Goal: Information Seeking & Learning: Learn about a topic

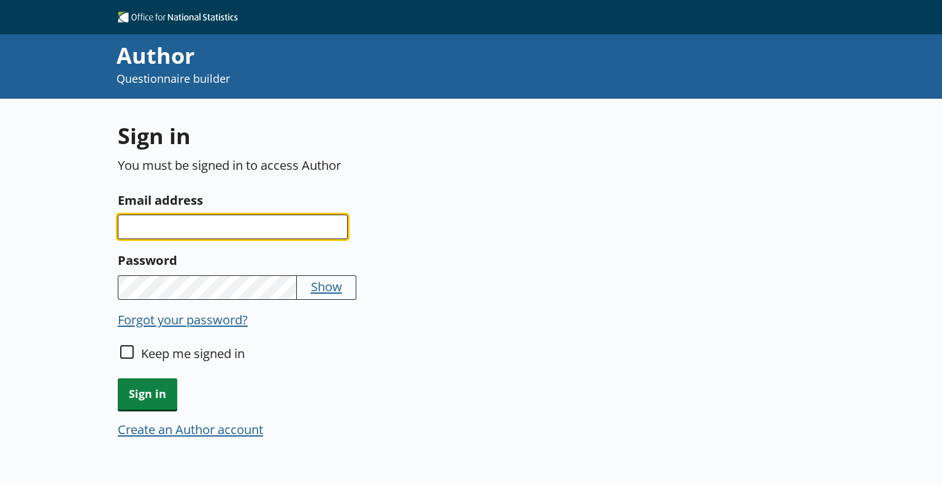
click at [265, 226] on input "Email address" at bounding box center [233, 227] width 230 height 25
type input "[US_STATE][EMAIL_ADDRESS][PERSON_NAME][DOMAIN_NAME]"
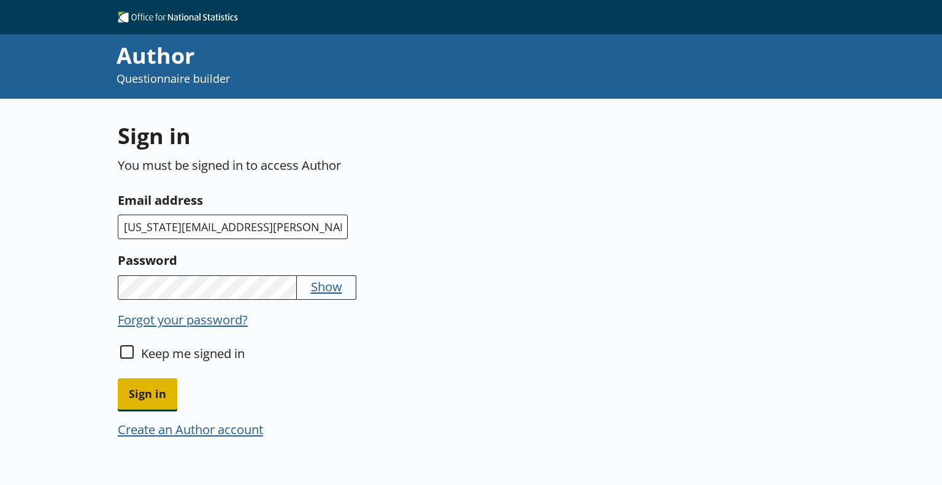
click at [166, 392] on span "Sign in" at bounding box center [147, 393] width 59 height 31
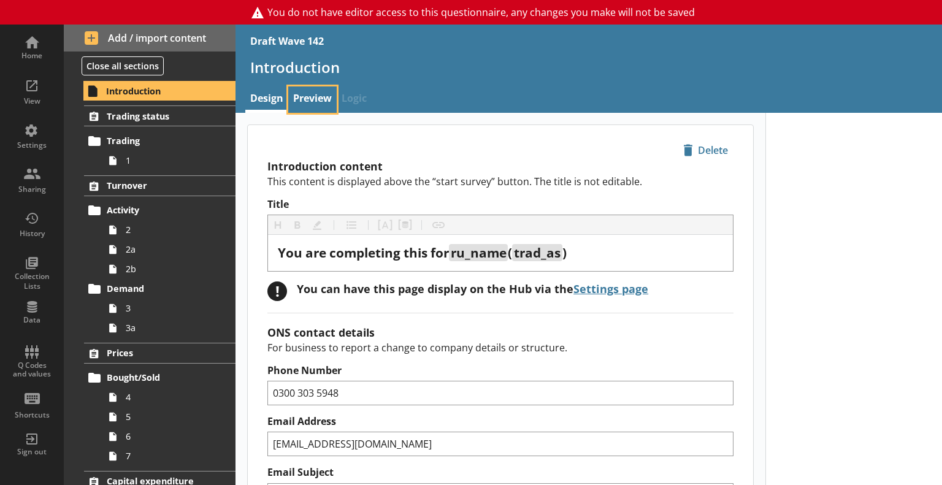
click at [312, 101] on link "Preview" at bounding box center [312, 99] width 48 height 26
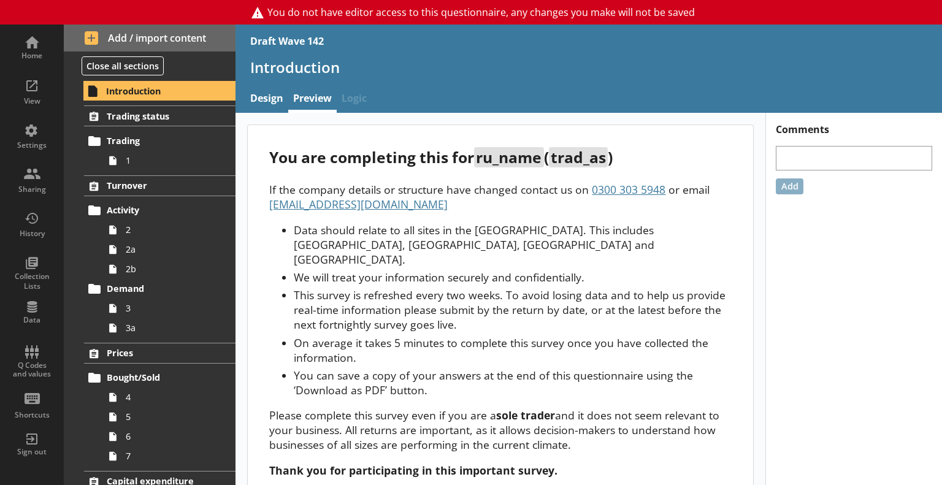
click at [598, 270] on li "We will treat your information securely and confidentially." at bounding box center [512, 277] width 437 height 15
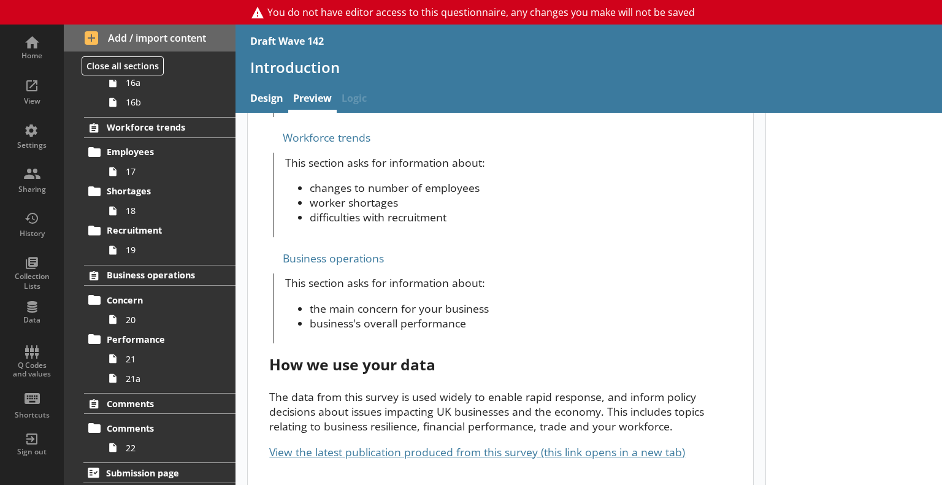
scroll to position [1245, 0]
click at [482, 444] on link "View the latest publication produced from this survey (this link opens in a new…" at bounding box center [477, 451] width 416 height 15
click at [432, 66] on h1 "Introduction" at bounding box center [588, 67] width 677 height 19
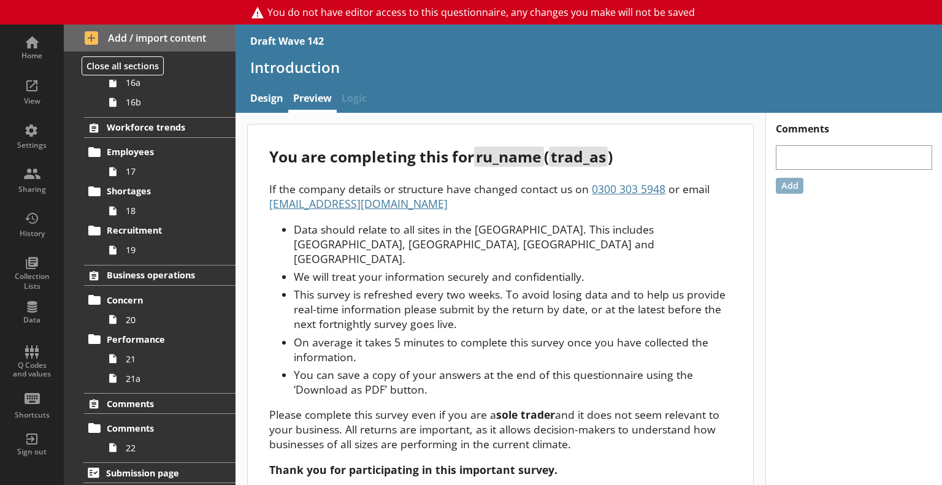
scroll to position [0, 0]
click at [44, 85] on div "View" at bounding box center [31, 90] width 43 height 43
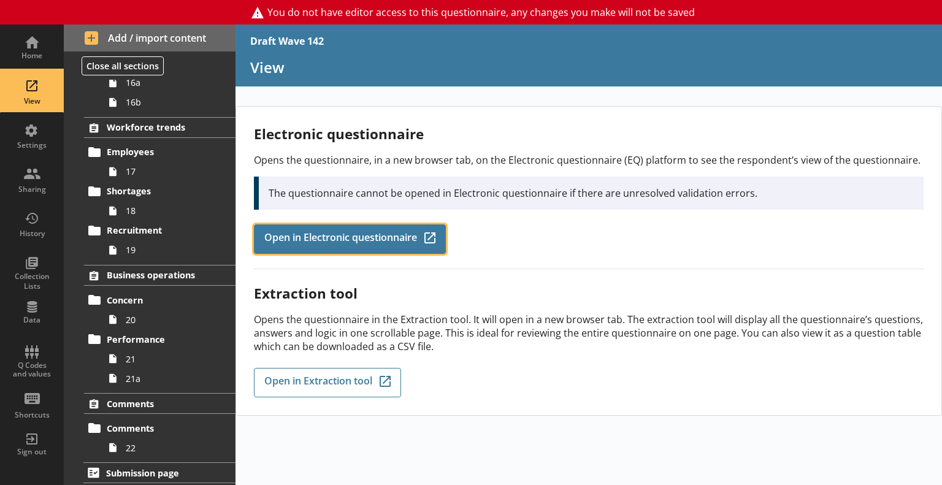
click at [353, 232] on span "Open in Electronic questionnaire" at bounding box center [340, 238] width 153 height 13
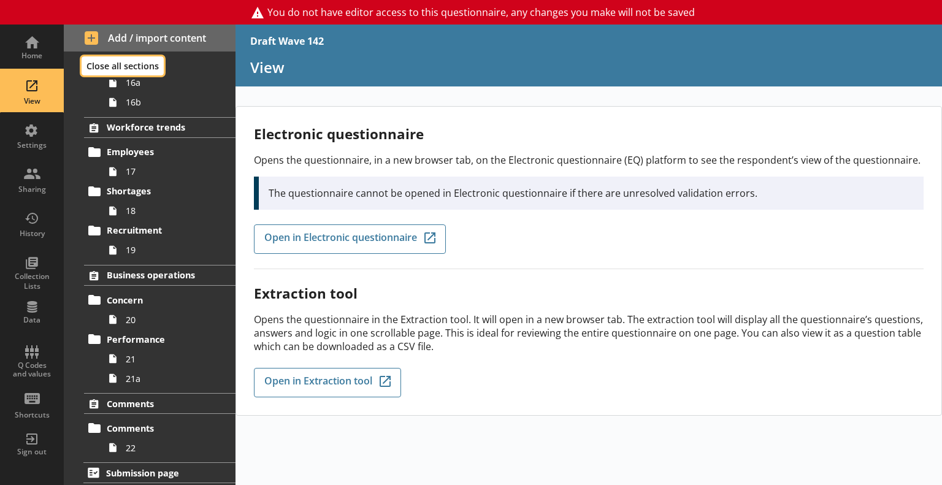
click at [104, 64] on button "Close all sections" at bounding box center [123, 65] width 82 height 19
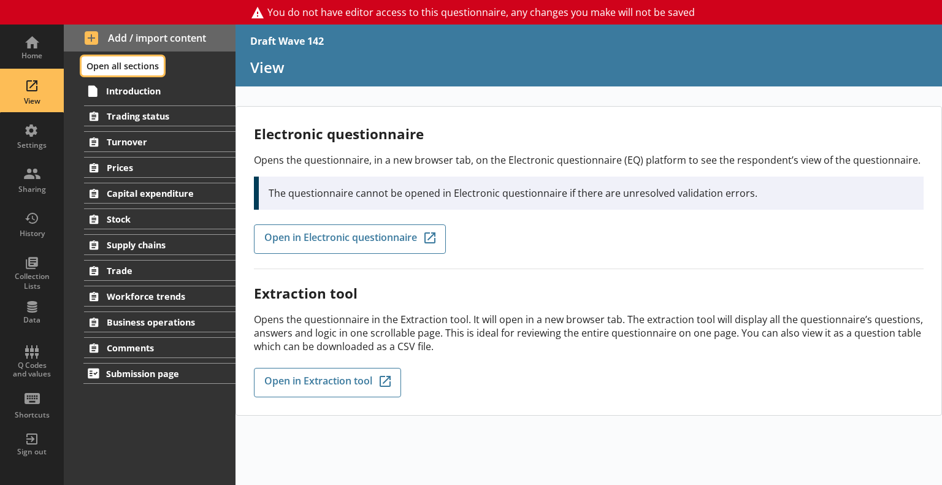
click at [129, 63] on button "Open all sections" at bounding box center [123, 65] width 82 height 19
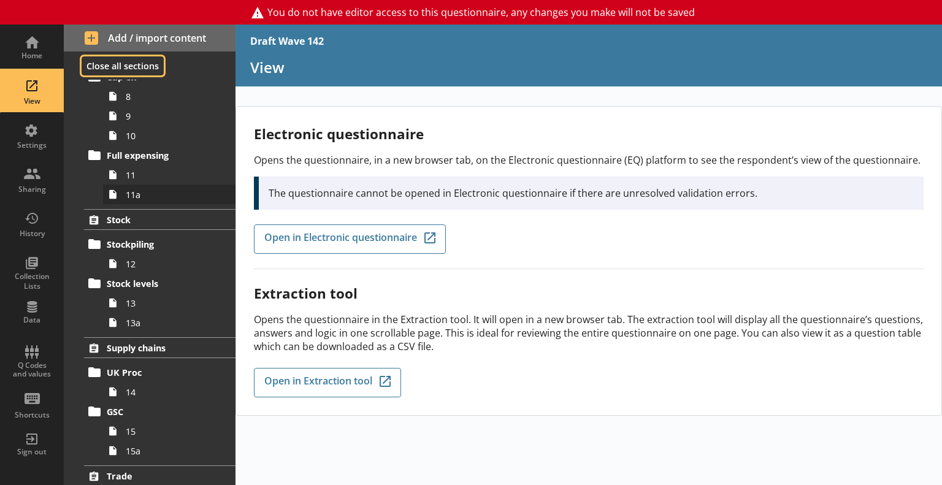
scroll to position [307, 0]
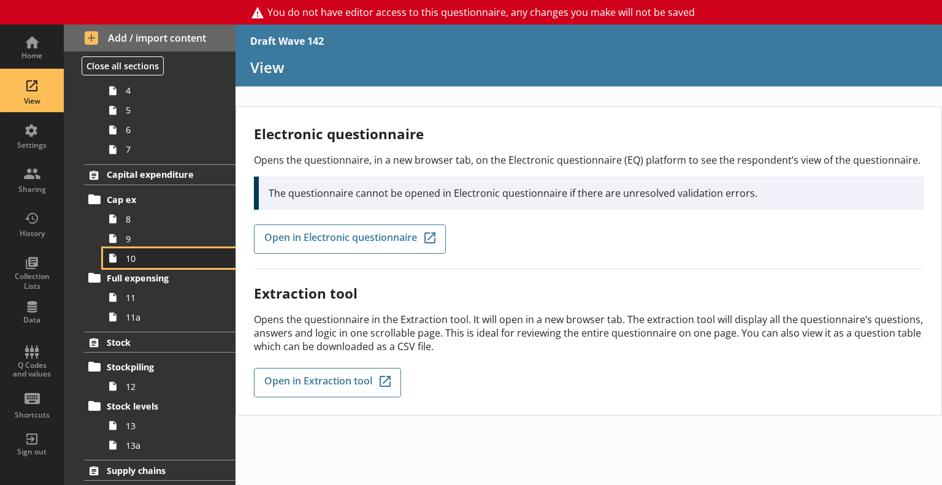
click at [142, 264] on link "10" at bounding box center [169, 258] width 132 height 20
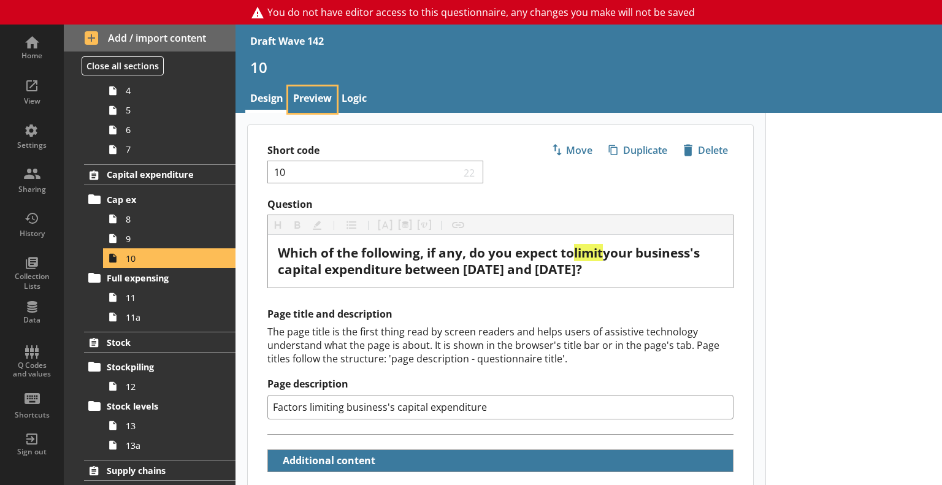
click at [314, 97] on link "Preview" at bounding box center [312, 99] width 48 height 26
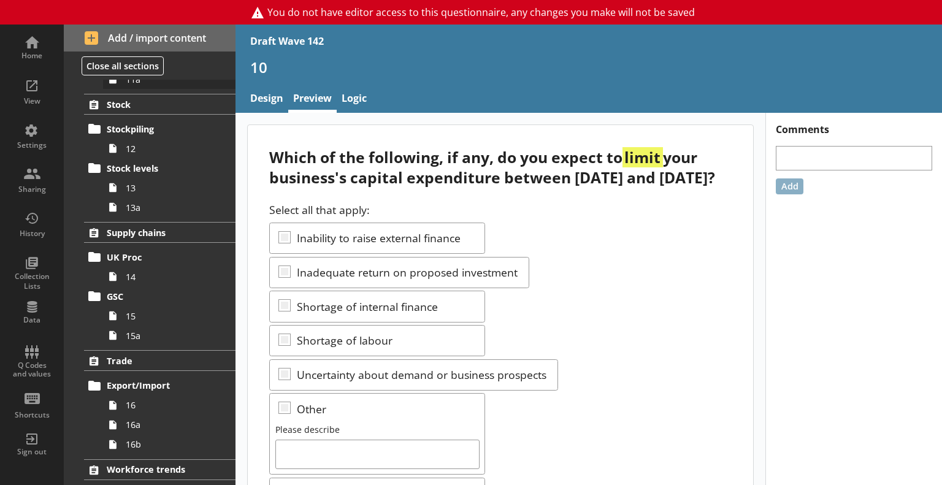
scroll to position [552, 0]
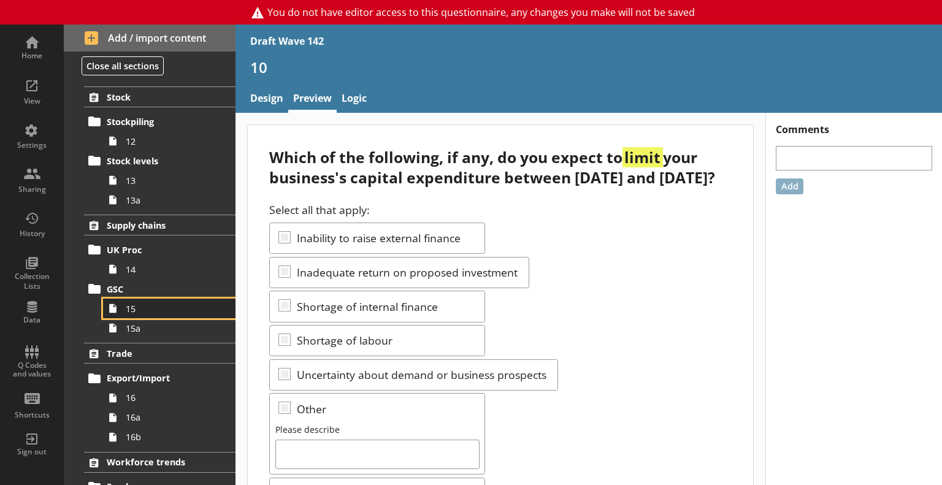
click at [169, 314] on link "15" at bounding box center [169, 309] width 132 height 20
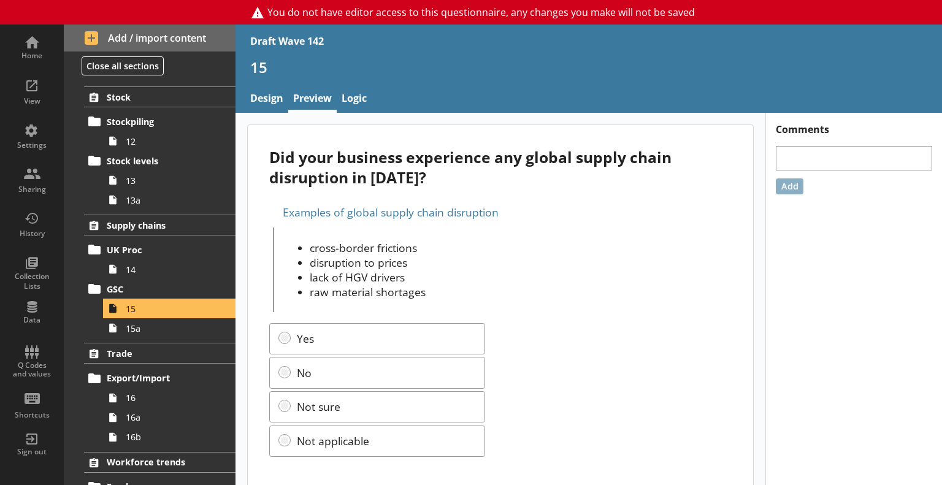
click at [419, 214] on div "Examples of global supply chain disruption" at bounding box center [500, 212] width 462 height 20
click at [272, 212] on div "Examples of global supply chain disruption" at bounding box center [500, 212] width 462 height 20
click at [167, 327] on span "15a" at bounding box center [172, 329] width 93 height 12
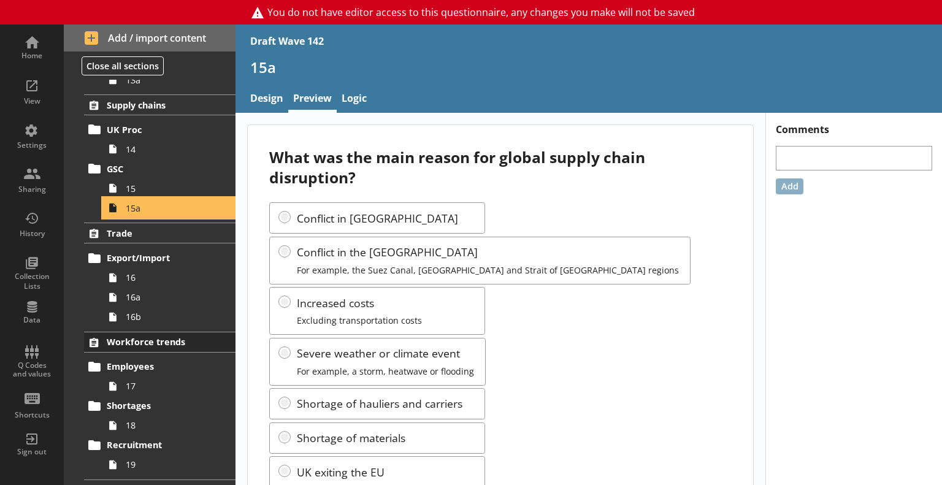
scroll to position [675, 0]
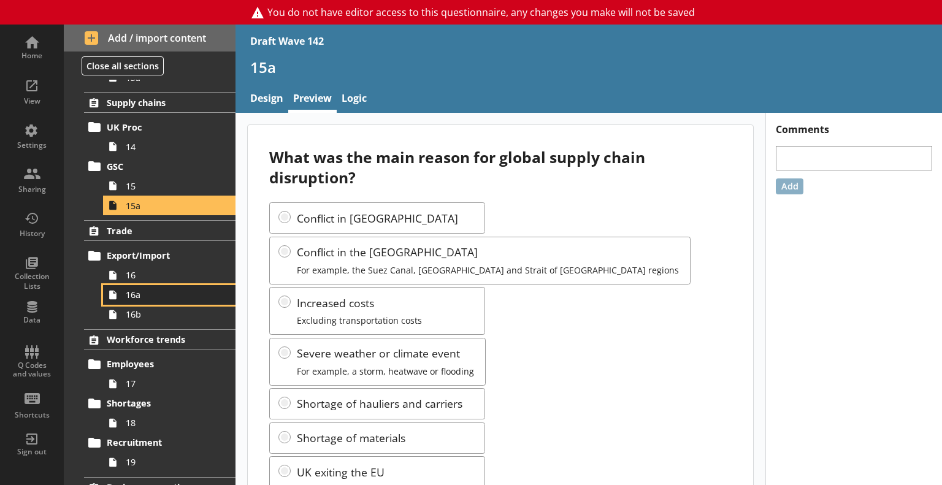
click at [163, 292] on span "16a" at bounding box center [172, 295] width 93 height 12
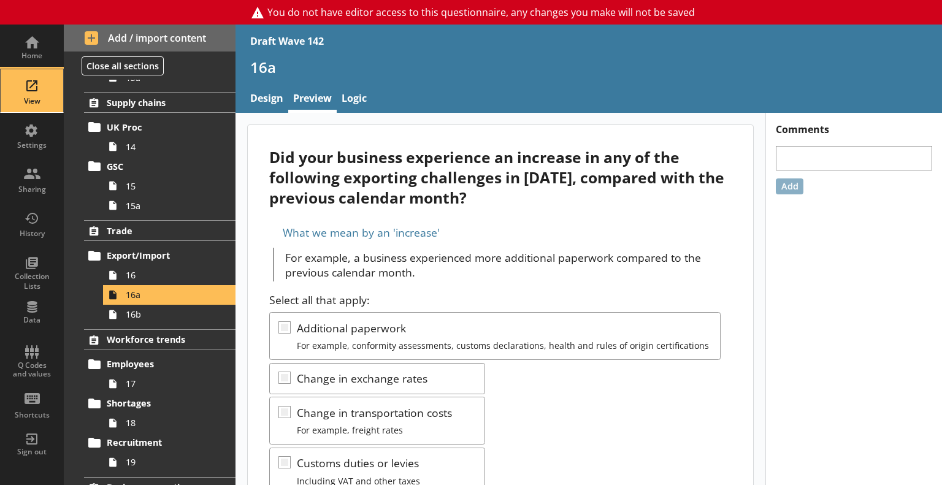
click at [36, 94] on div "View" at bounding box center [31, 90] width 43 height 43
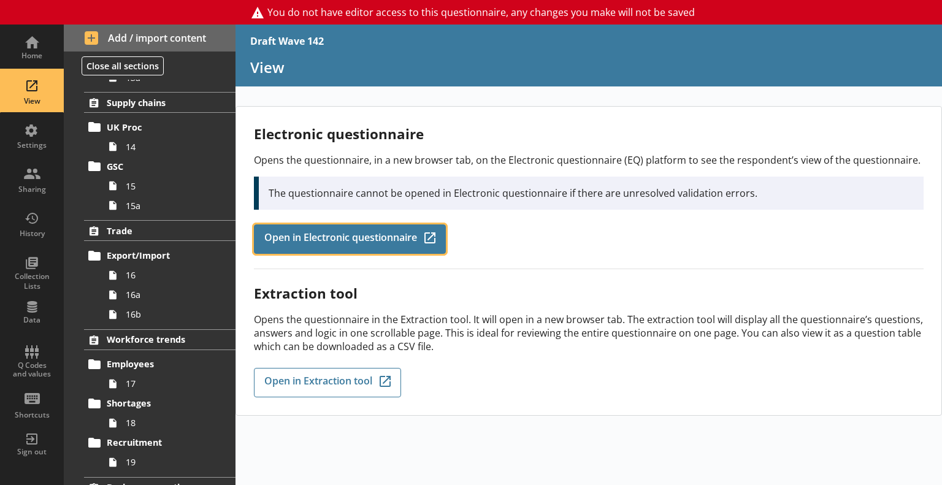
click at [339, 245] on link "Open in Electronic questionnaire Q-Codes_Icon Created with Sketch." at bounding box center [350, 238] width 192 height 29
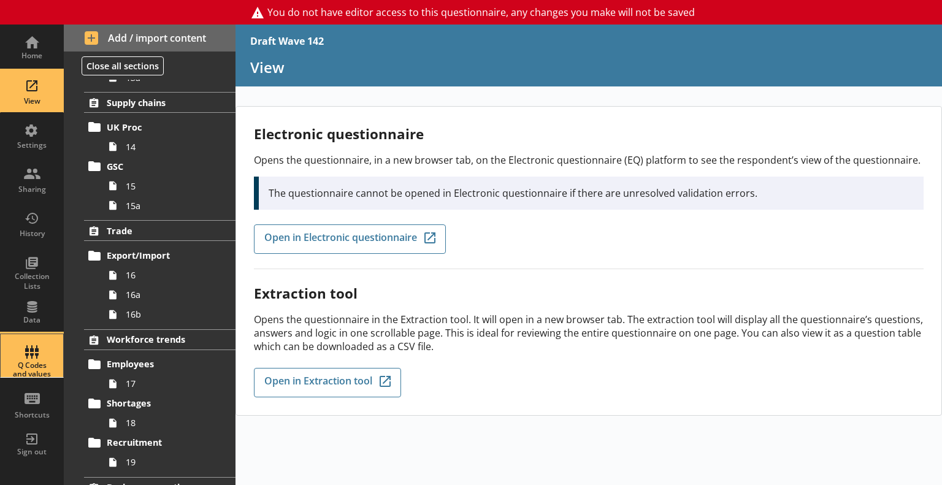
drag, startPoint x: 13, startPoint y: 361, endPoint x: 23, endPoint y: 361, distance: 9.2
click at [13, 361] on div "Q Codes and values" at bounding box center [31, 370] width 43 height 18
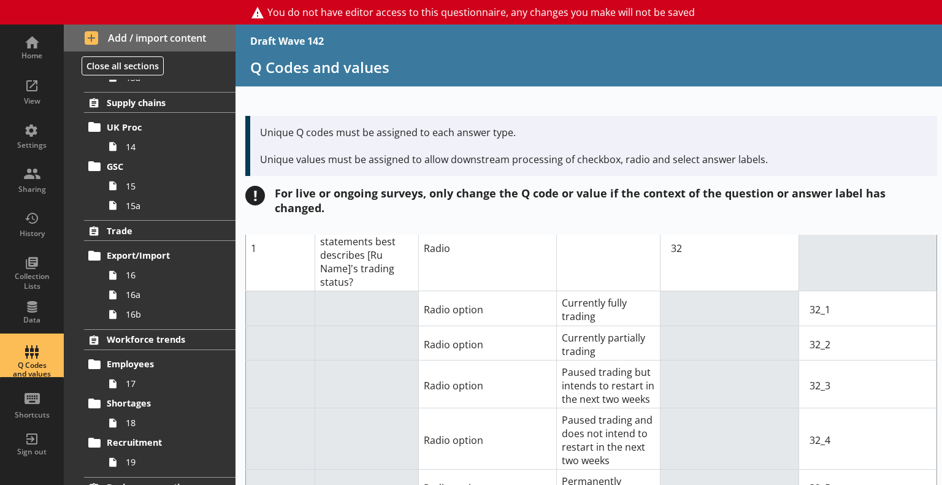
scroll to position [61, 0]
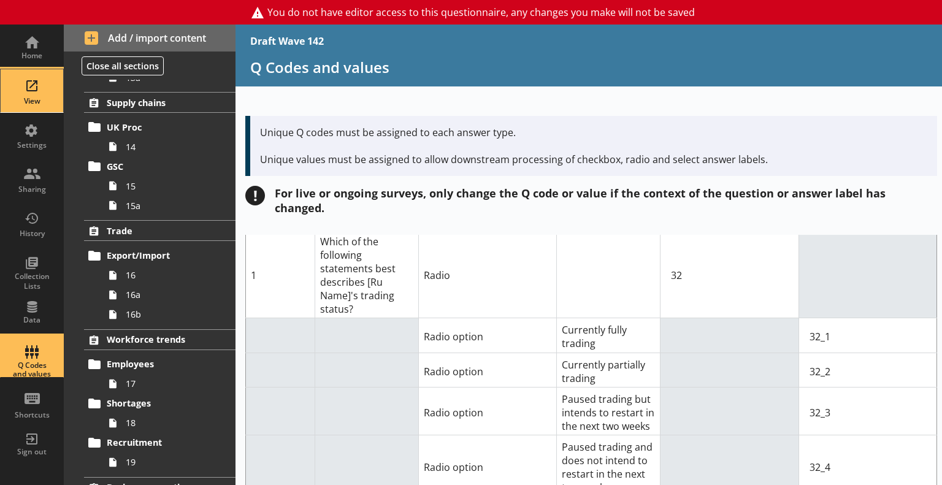
click at [36, 82] on div "View" at bounding box center [31, 90] width 43 height 43
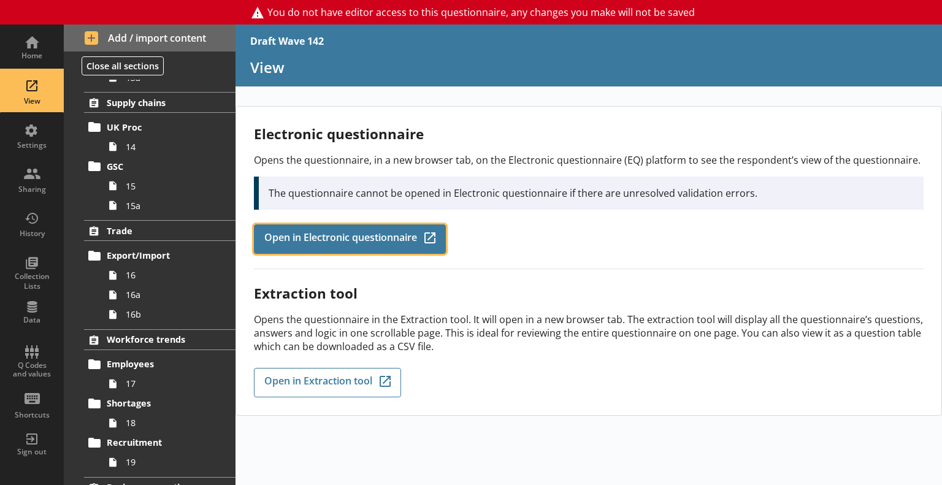
click at [390, 245] on link "Open in Electronic questionnaire Q-Codes_Icon Created with Sketch." at bounding box center [350, 238] width 192 height 29
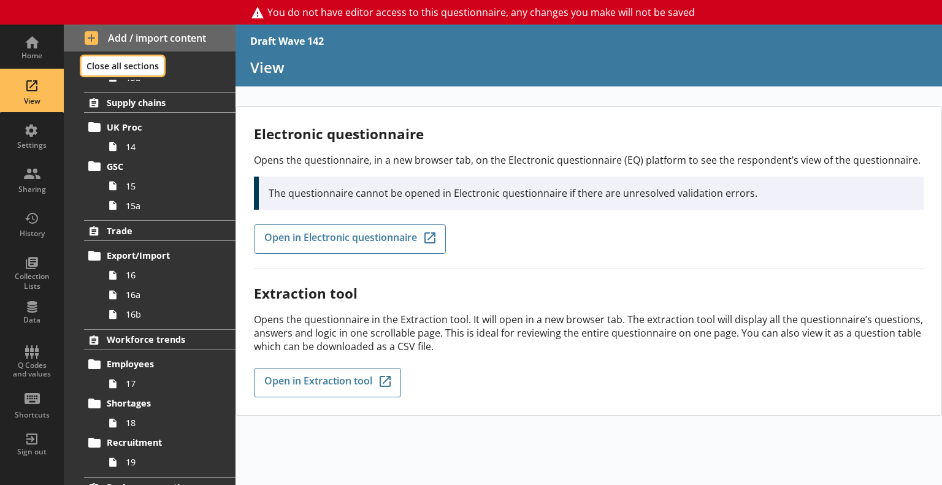
click at [91, 66] on button "Close all sections" at bounding box center [123, 65] width 82 height 19
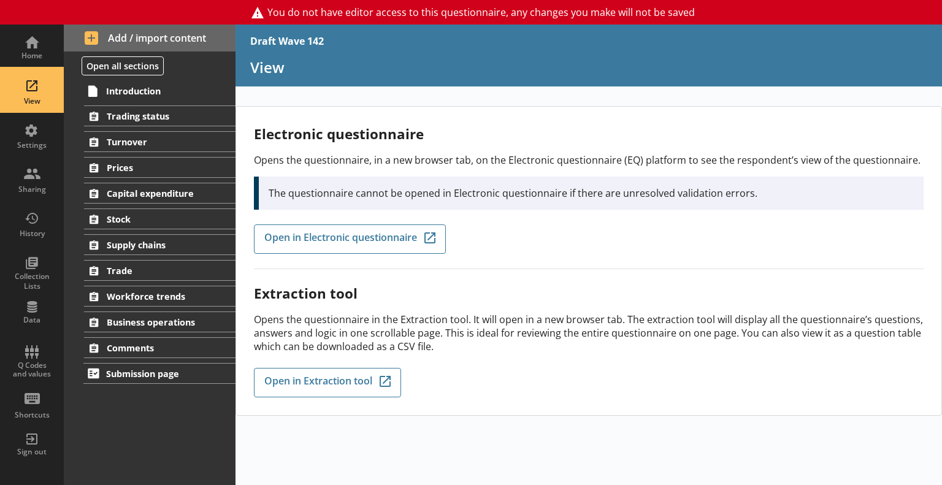
click at [19, 97] on div "View" at bounding box center [31, 101] width 43 height 10
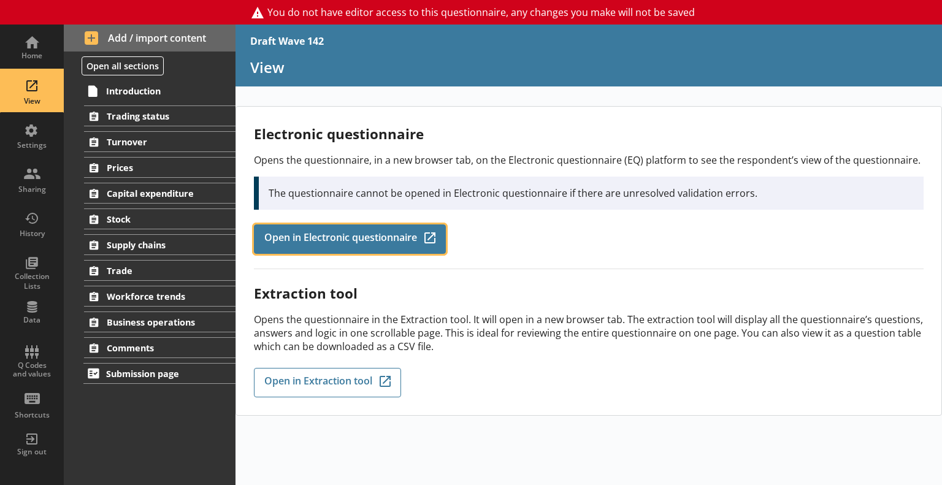
click at [319, 235] on span "Open in Electronic questionnaire" at bounding box center [340, 238] width 153 height 13
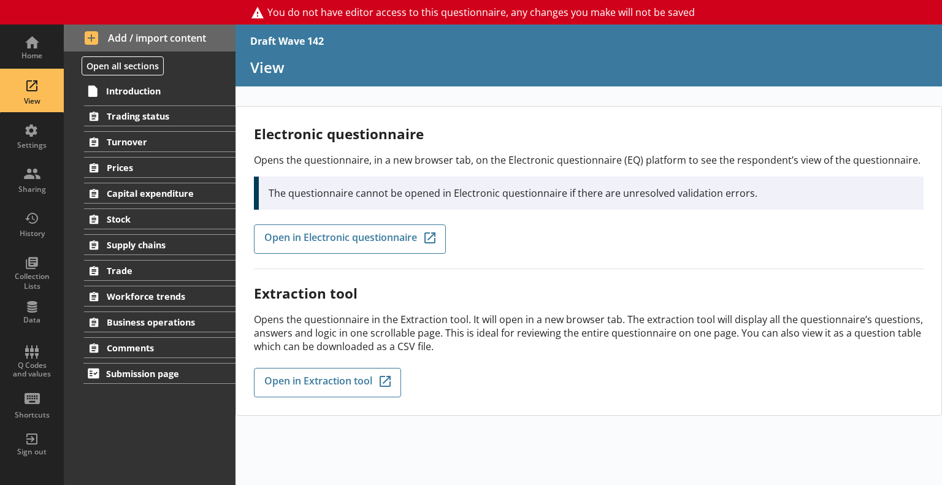
click at [520, 294] on h2 "Extraction tool" at bounding box center [589, 293] width 670 height 19
click at [34, 348] on div "Q Codes and values" at bounding box center [31, 355] width 43 height 43
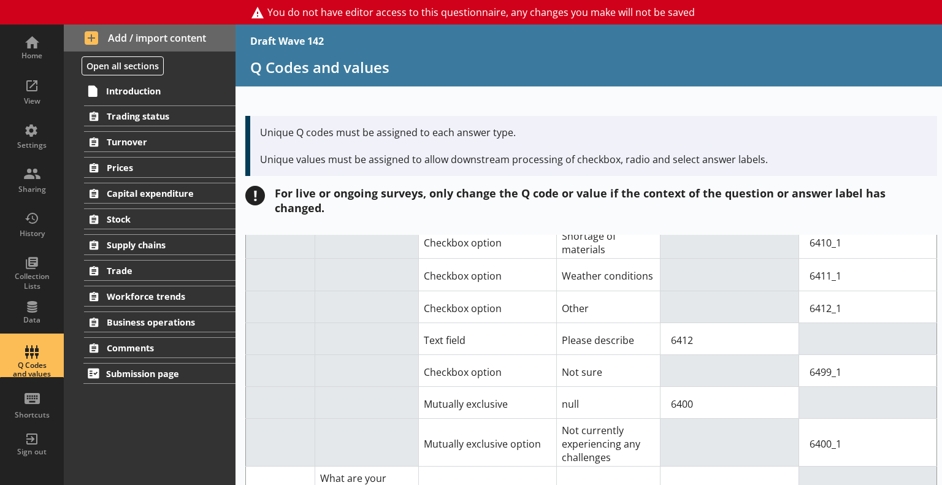
scroll to position [1048, 0]
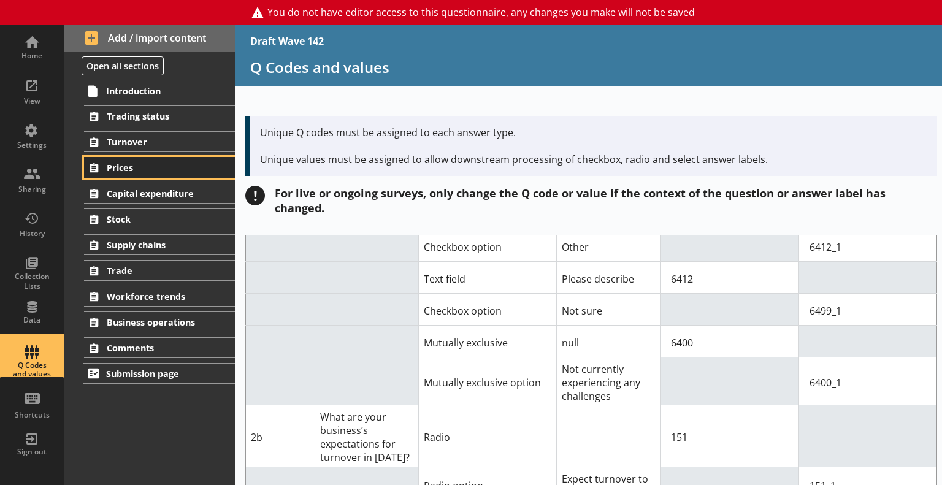
click at [137, 169] on span "Prices" at bounding box center [160, 168] width 107 height 12
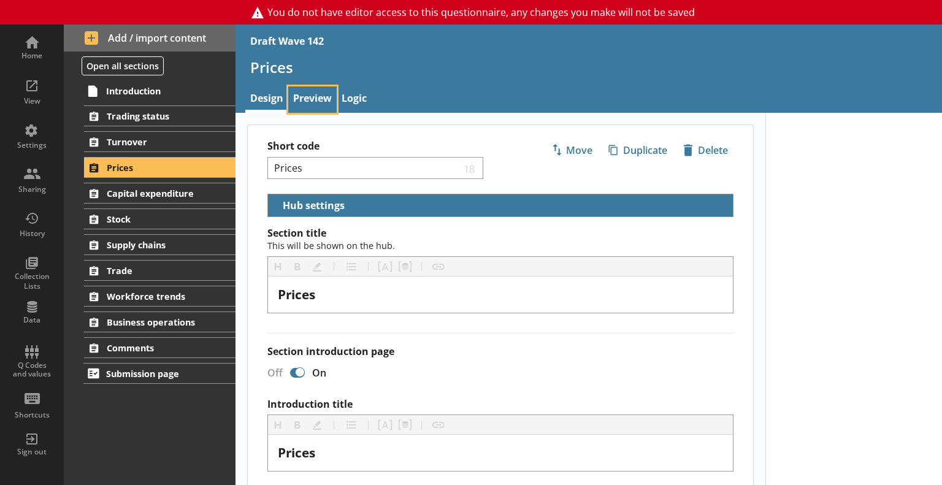
click at [309, 97] on link "Preview" at bounding box center [312, 99] width 48 height 26
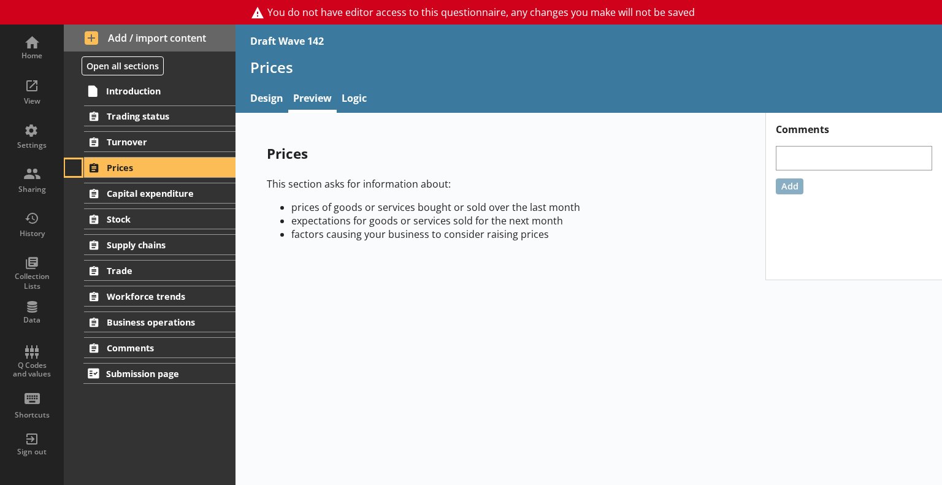
click at [74, 164] on button at bounding box center [73, 167] width 17 height 17
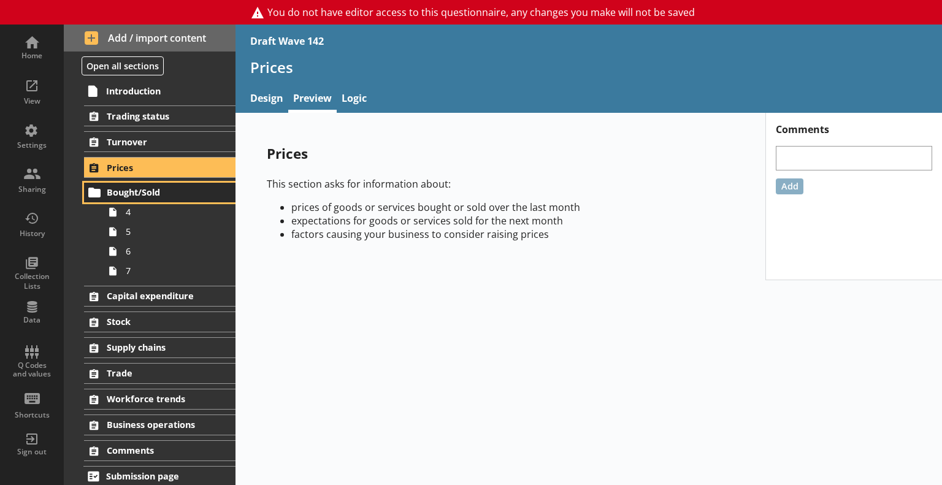
click at [150, 198] on link "Bought/Sold" at bounding box center [159, 193] width 151 height 20
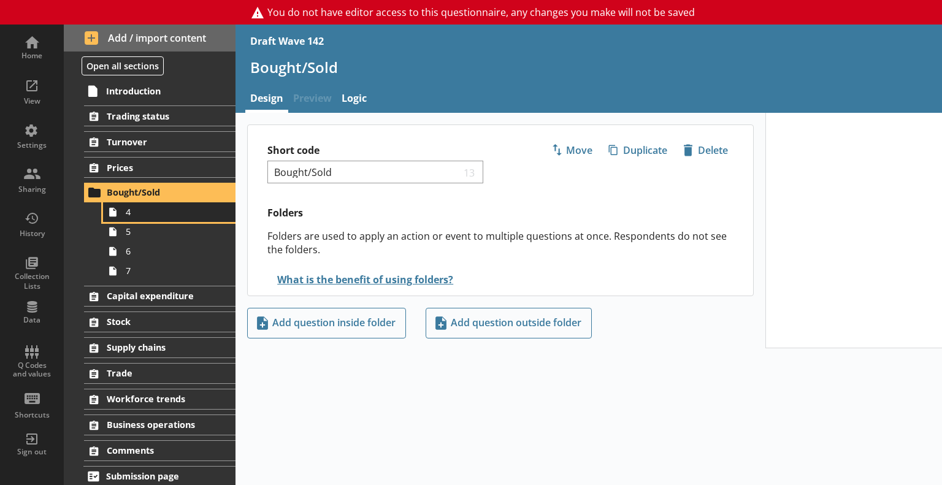
click at [142, 210] on span "4" at bounding box center [172, 212] width 93 height 12
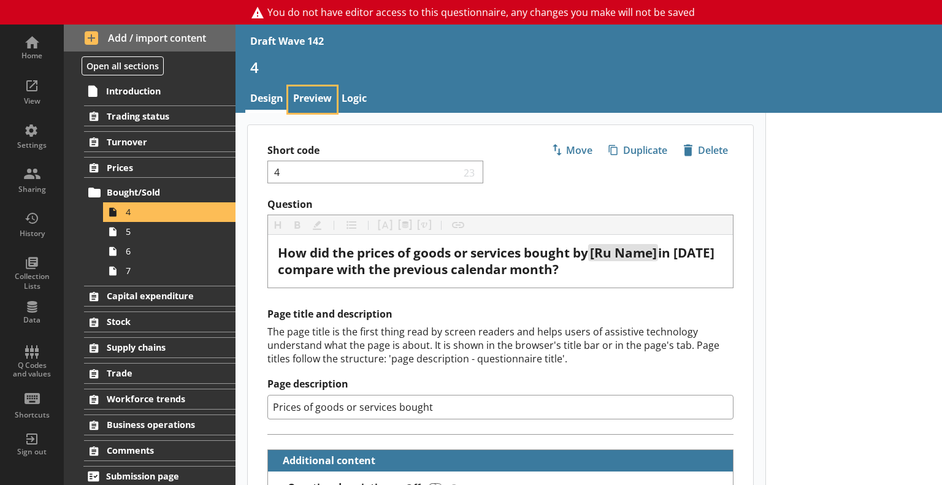
click at [299, 98] on link "Preview" at bounding box center [312, 99] width 48 height 26
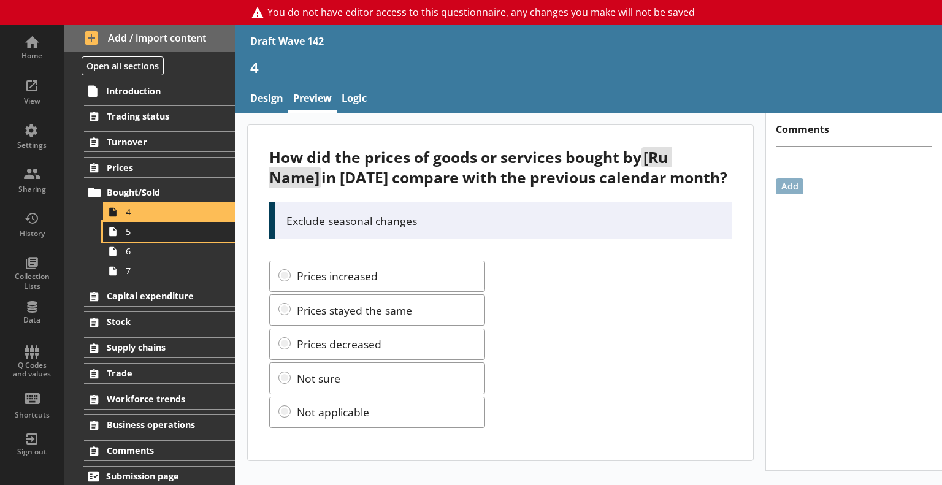
click at [148, 232] on span "5" at bounding box center [172, 232] width 93 height 12
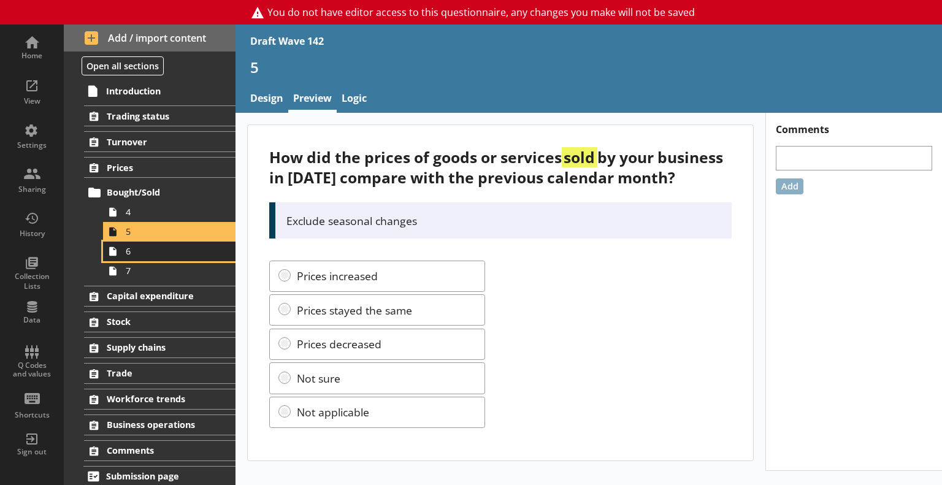
click at [140, 252] on span "6" at bounding box center [172, 251] width 93 height 12
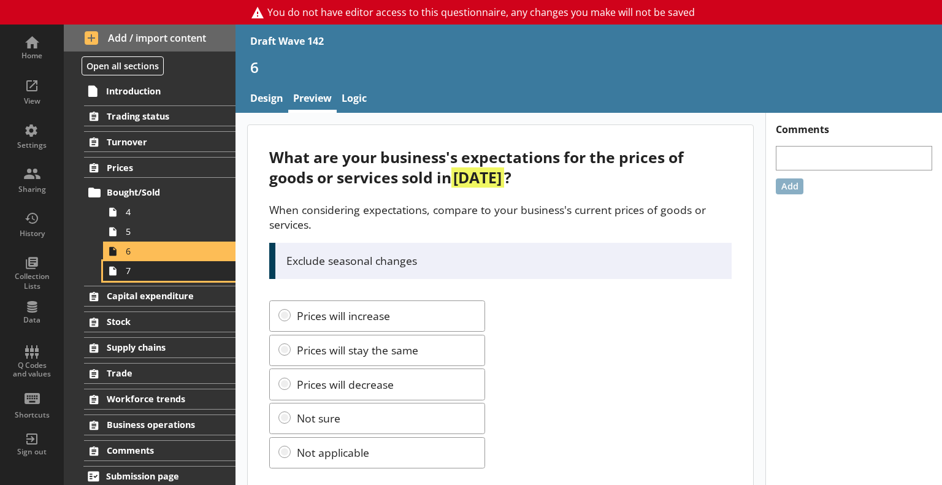
click at [140, 277] on link "7" at bounding box center [169, 271] width 132 height 20
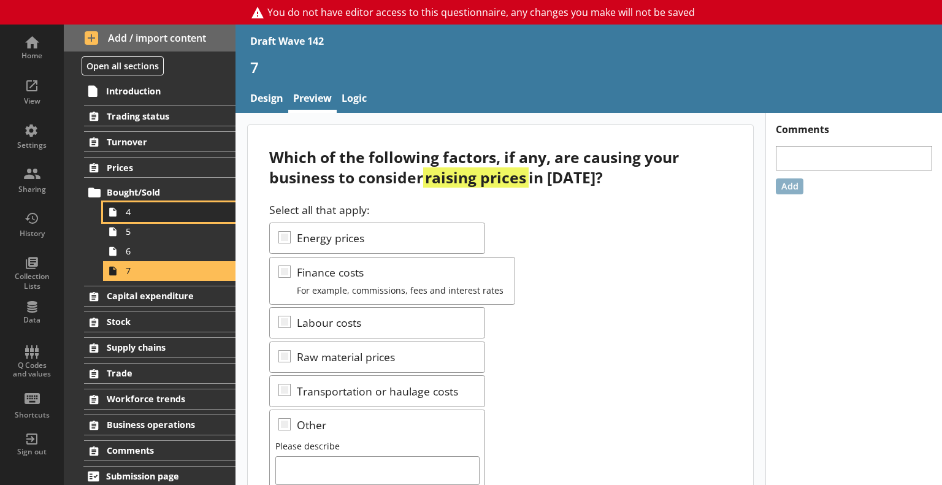
click at [128, 214] on span "4" at bounding box center [172, 212] width 93 height 12
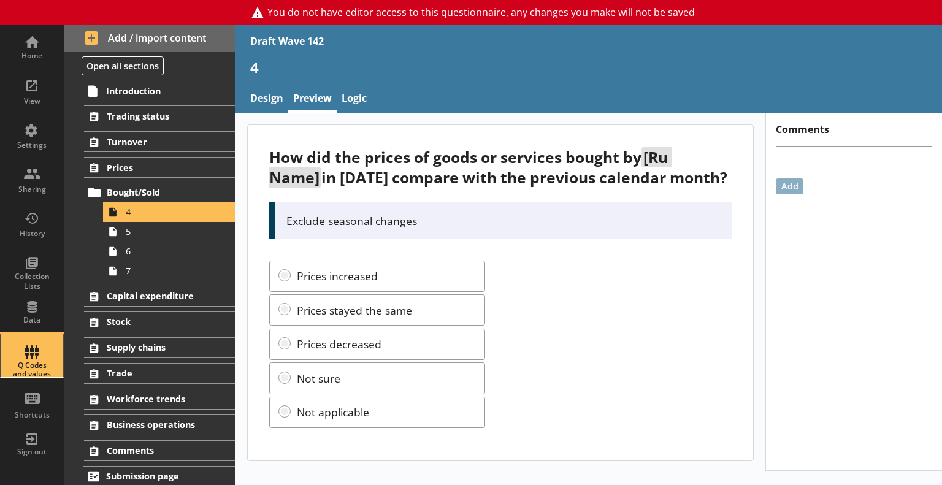
click at [30, 363] on div "Q Codes and values" at bounding box center [31, 370] width 43 height 18
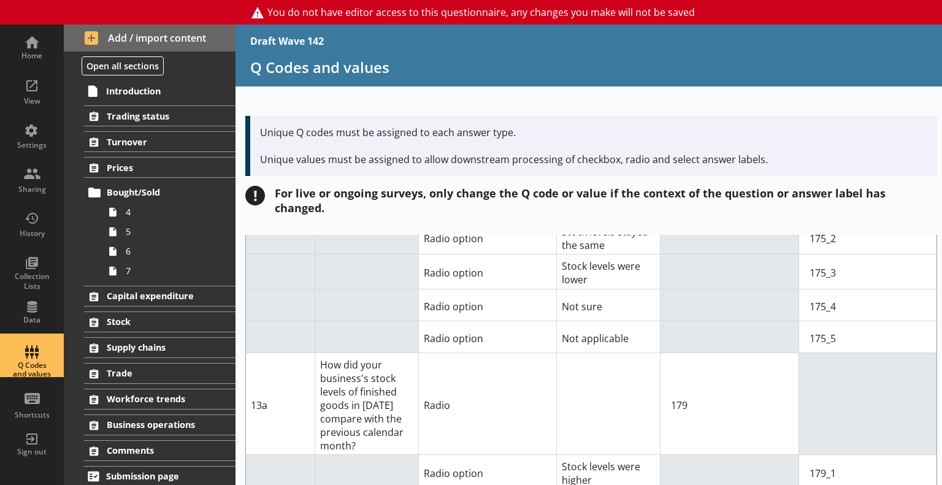
scroll to position [5029, 0]
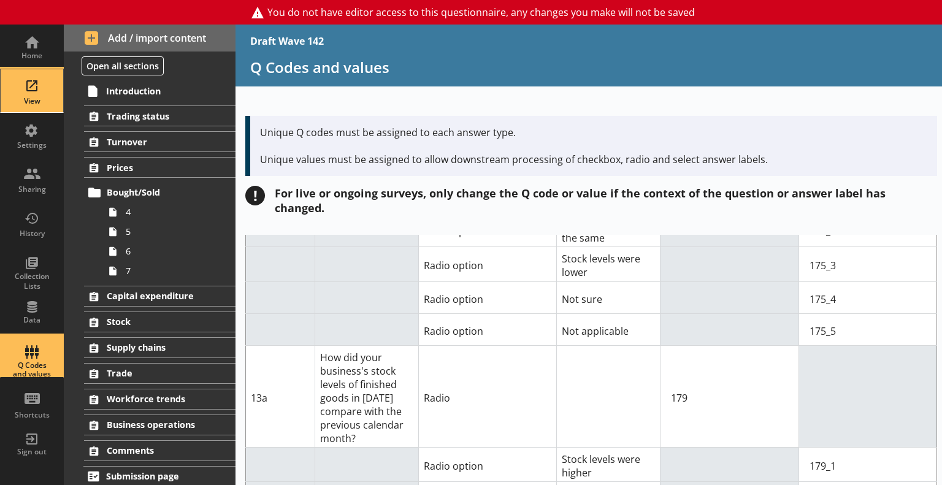
click at [29, 85] on div "View" at bounding box center [31, 90] width 43 height 43
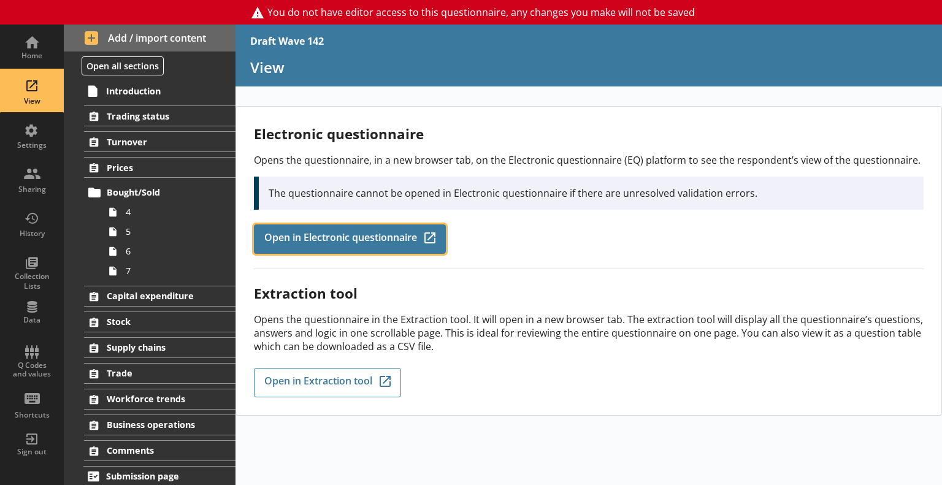
click at [380, 240] on span "Open in Electronic questionnaire" at bounding box center [340, 238] width 153 height 13
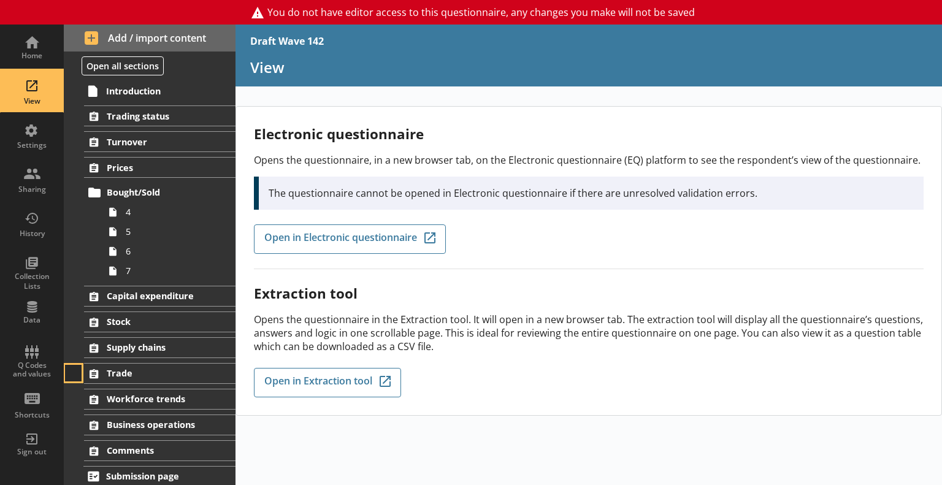
click at [74, 367] on button at bounding box center [73, 373] width 17 height 17
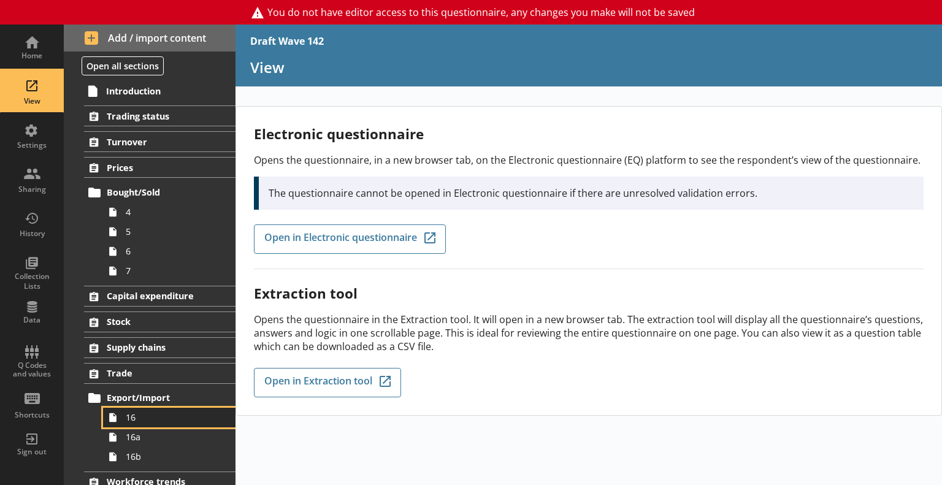
click at [123, 414] on link "16" at bounding box center [169, 418] width 132 height 20
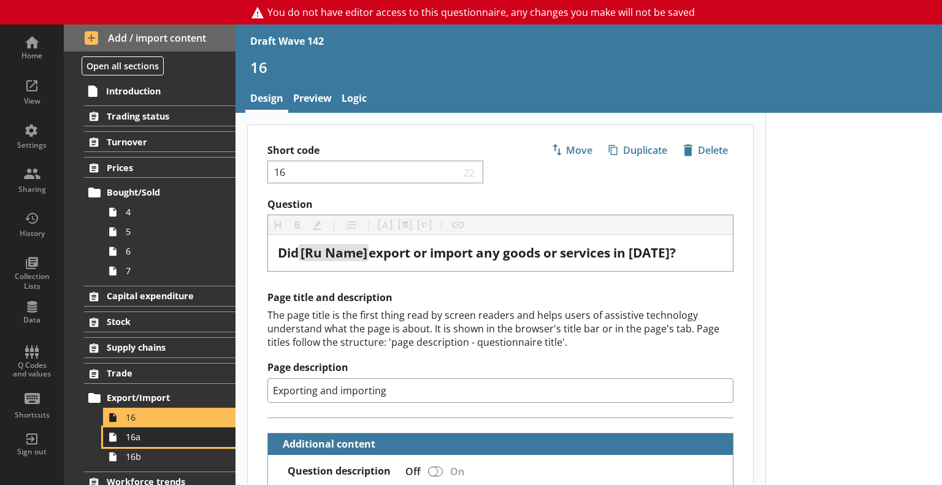
click at [137, 435] on span "16a" at bounding box center [172, 437] width 93 height 12
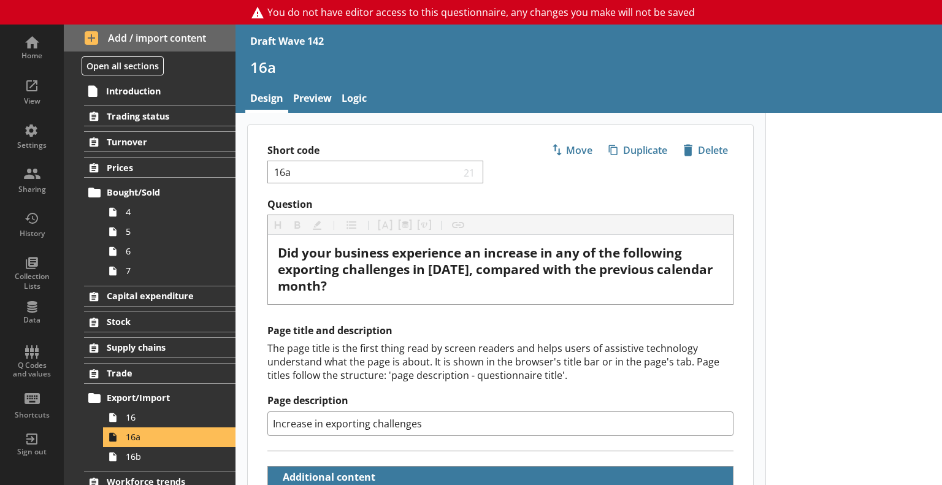
click at [557, 376] on div "The page title is the first thing read by screen readers and helps users of ass…" at bounding box center [500, 362] width 466 height 40
click at [50, 354] on div "Q Codes and values" at bounding box center [31, 355] width 43 height 43
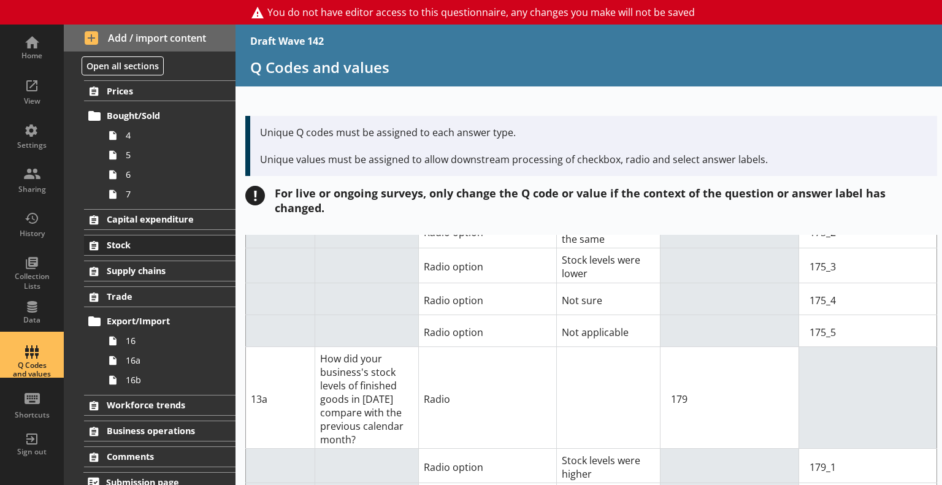
scroll to position [86, 0]
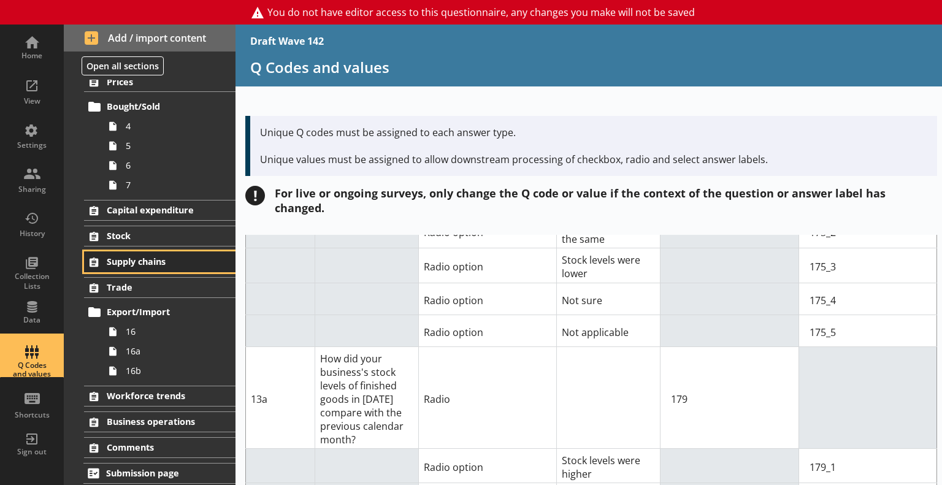
click at [132, 263] on span "Supply chains" at bounding box center [160, 262] width 107 height 12
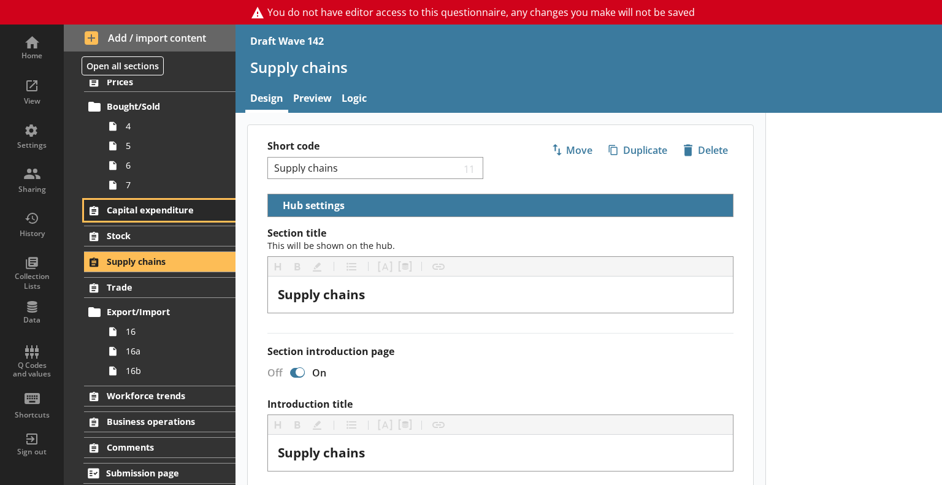
click at [125, 216] on link "Capital expenditure" at bounding box center [159, 210] width 151 height 21
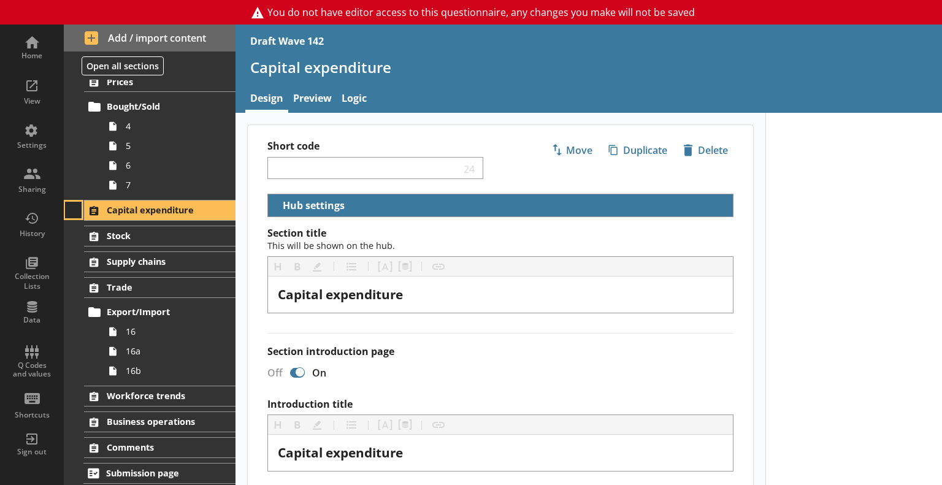
click at [75, 211] on button at bounding box center [73, 210] width 17 height 17
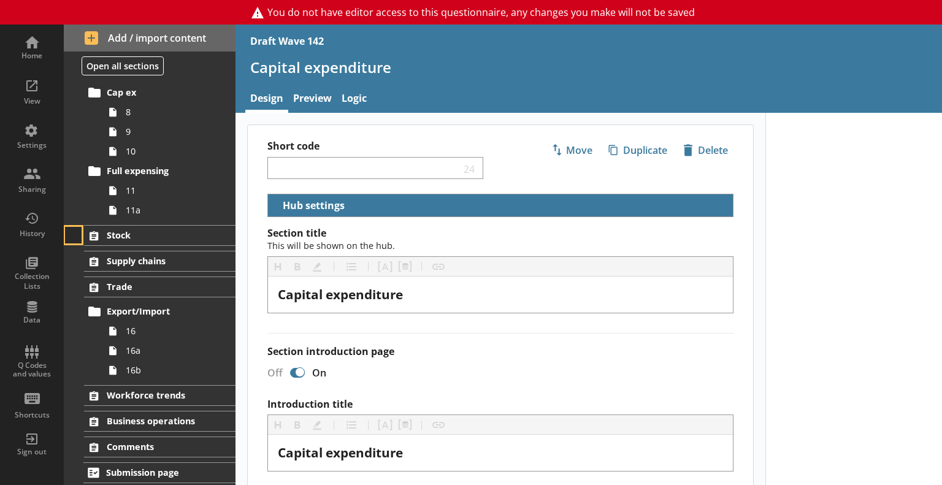
click at [73, 233] on button at bounding box center [73, 235] width 17 height 17
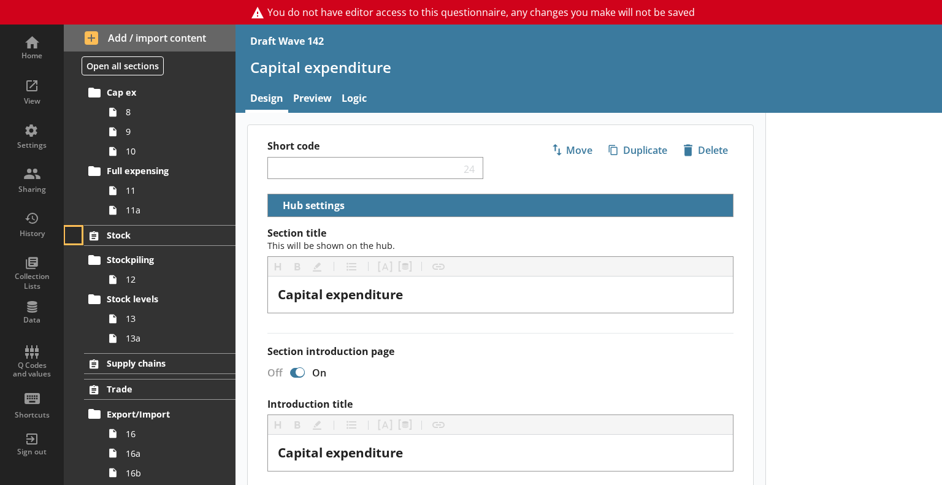
scroll to position [331, 0]
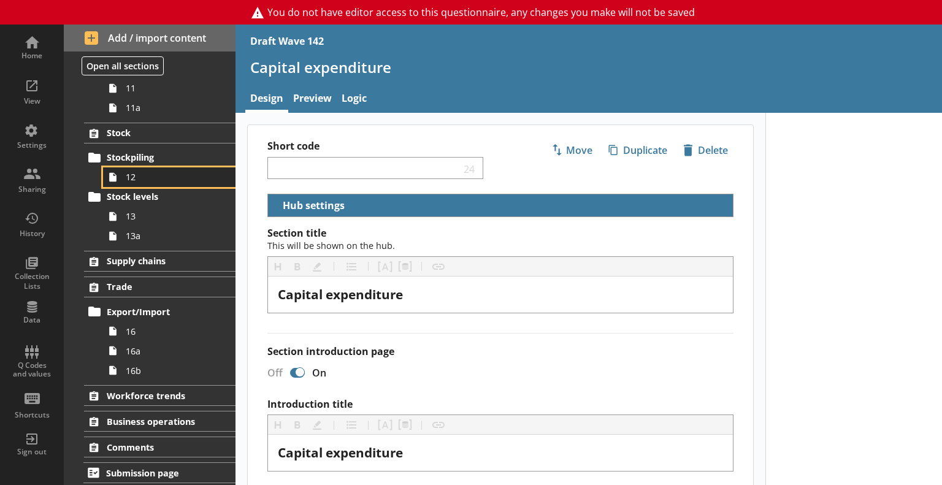
click at [136, 174] on span "12" at bounding box center [172, 177] width 93 height 12
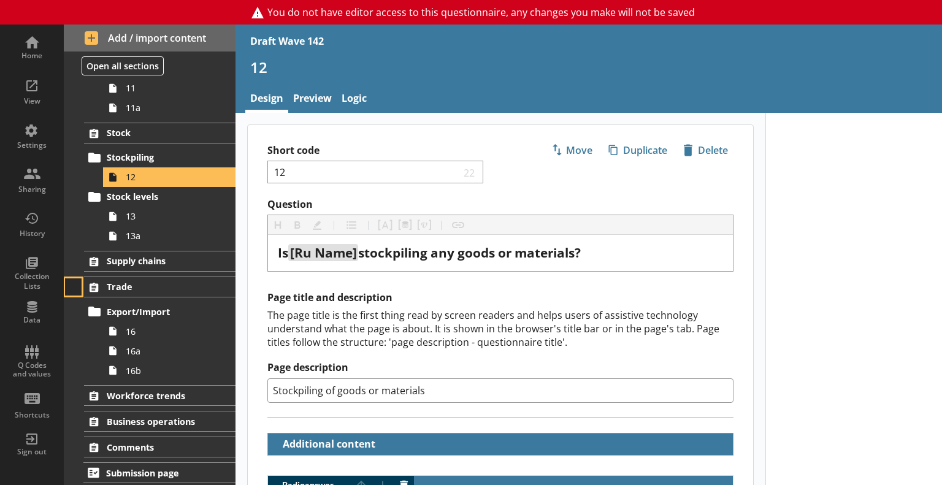
click at [78, 279] on button at bounding box center [73, 286] width 17 height 17
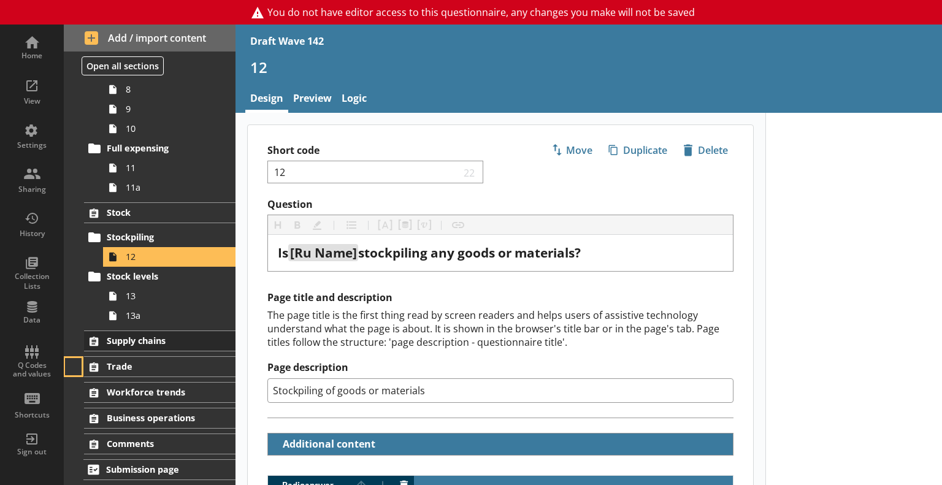
scroll to position [248, 0]
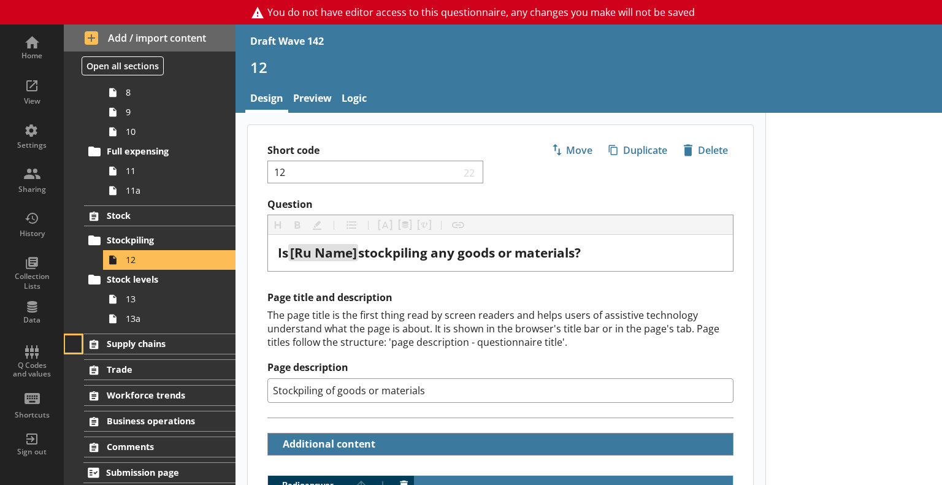
click at [72, 344] on button at bounding box center [73, 343] width 17 height 17
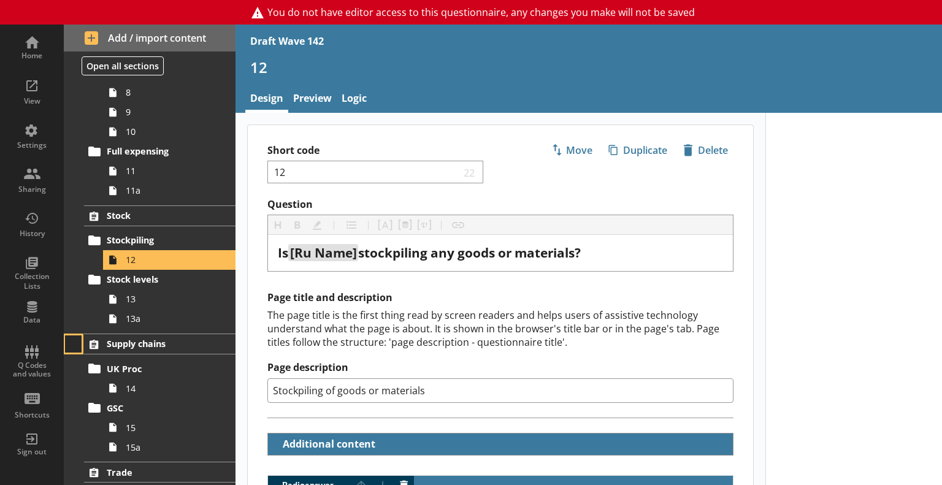
scroll to position [350, 0]
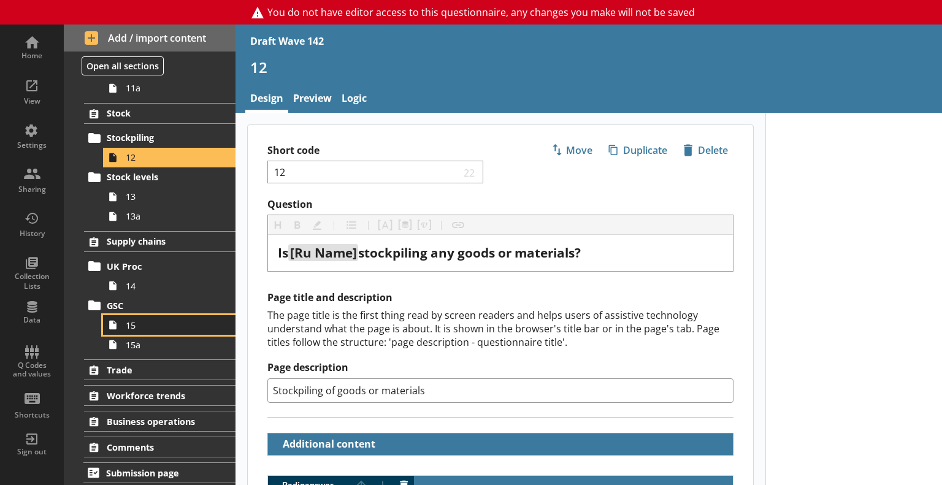
click at [137, 326] on span "15" at bounding box center [172, 325] width 93 height 12
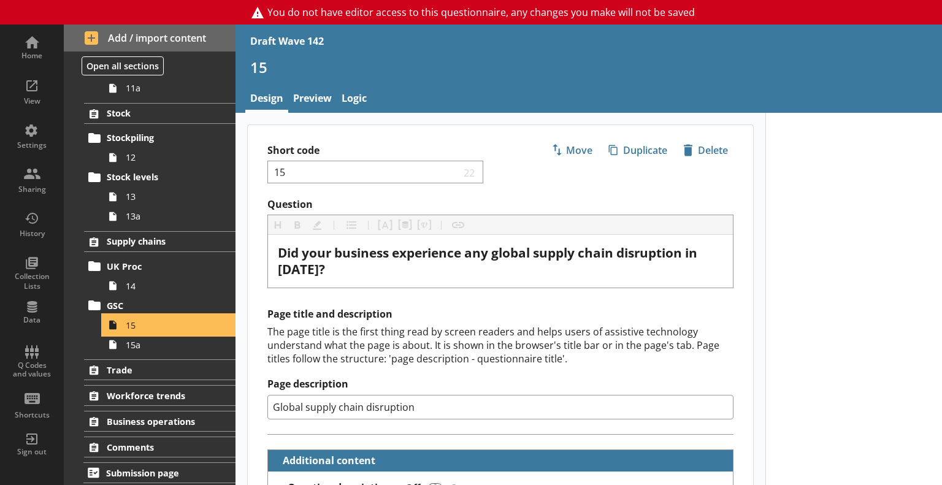
type textarea "x"
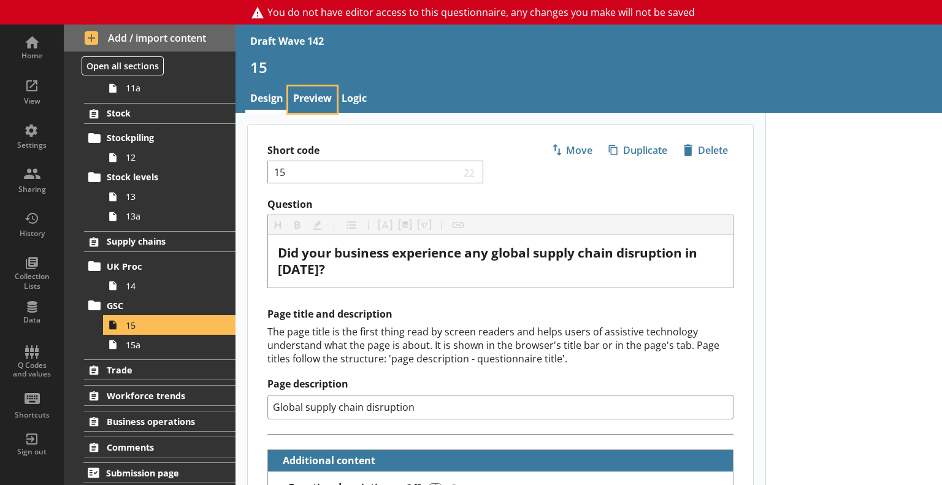
click at [307, 88] on link "Preview" at bounding box center [312, 99] width 48 height 26
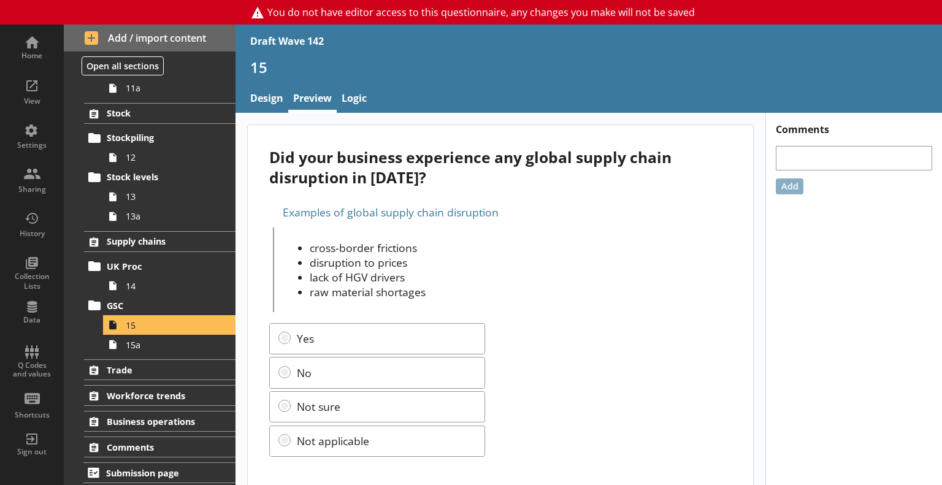
scroll to position [13, 0]
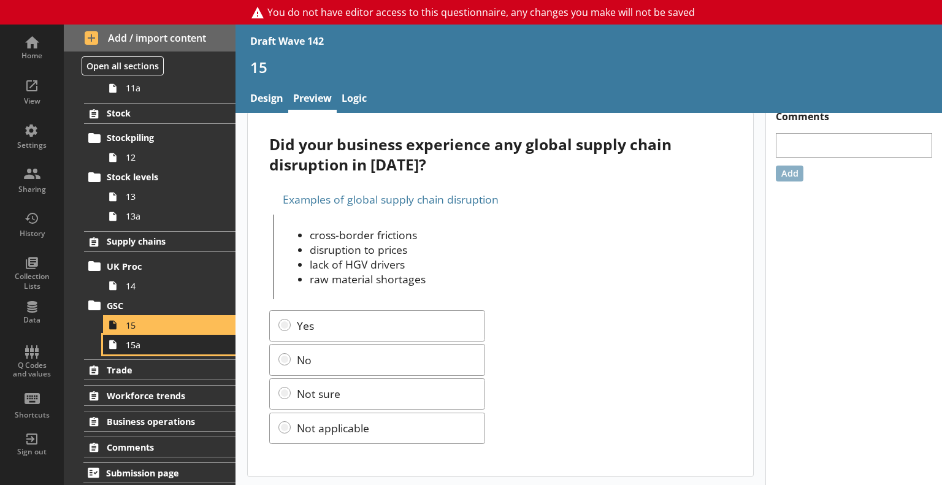
click at [145, 345] on span "15a" at bounding box center [172, 345] width 93 height 12
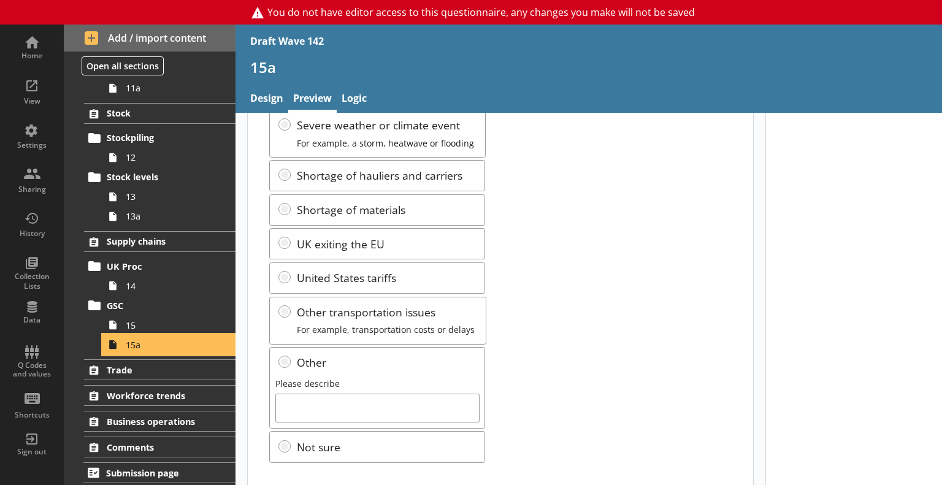
scroll to position [245, 0]
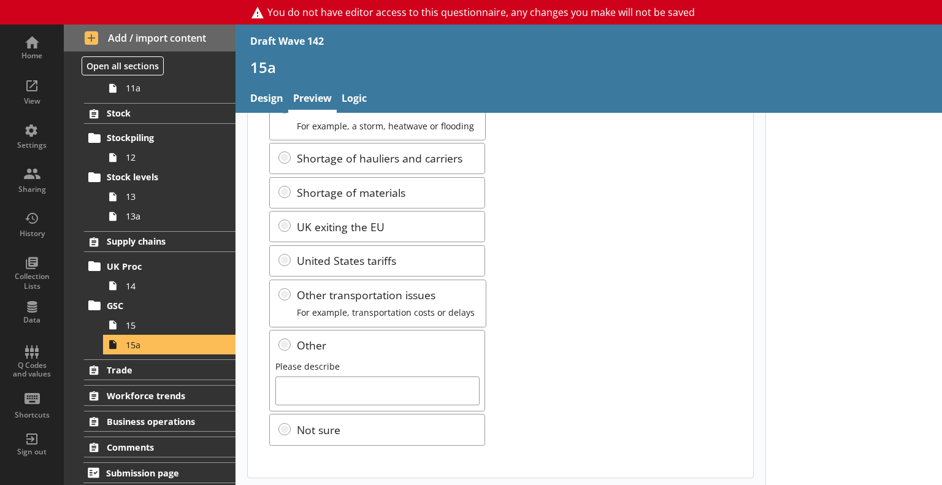
click at [392, 294] on div "Conflict in [GEOGRAPHIC_DATA] Conflict in the [GEOGRAPHIC_DATA] For example, th…" at bounding box center [500, 201] width 462 height 489
click at [518, 294] on div "Conflict in [GEOGRAPHIC_DATA] Conflict in the [GEOGRAPHIC_DATA] For example, th…" at bounding box center [500, 201] width 462 height 489
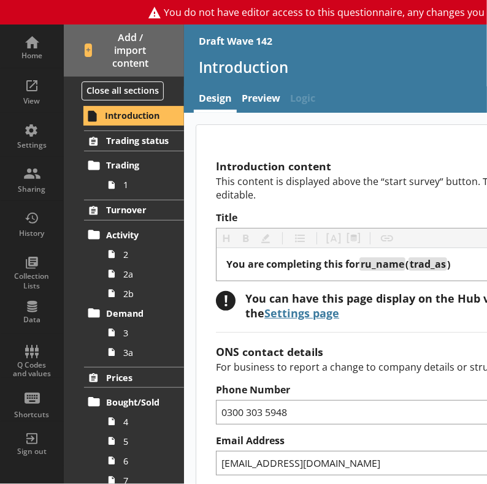
type textarea "x"
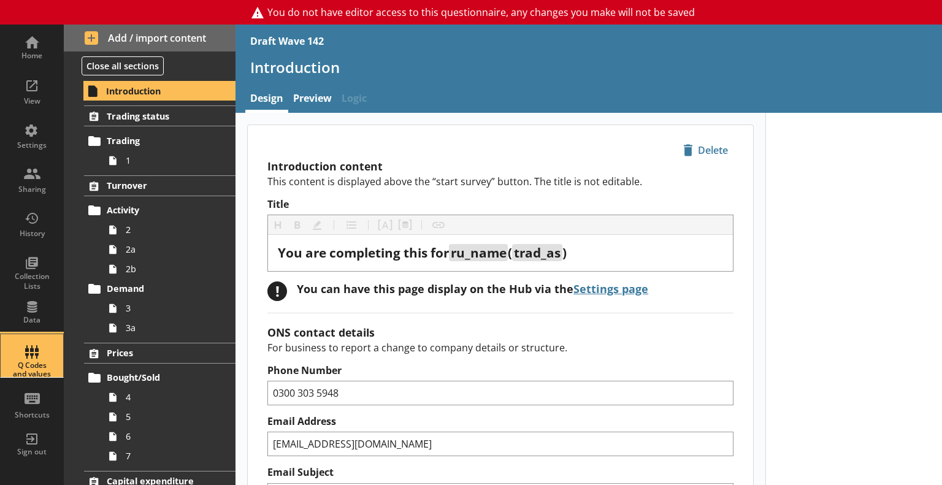
click at [34, 351] on div "Q Codes and values" at bounding box center [31, 355] width 43 height 43
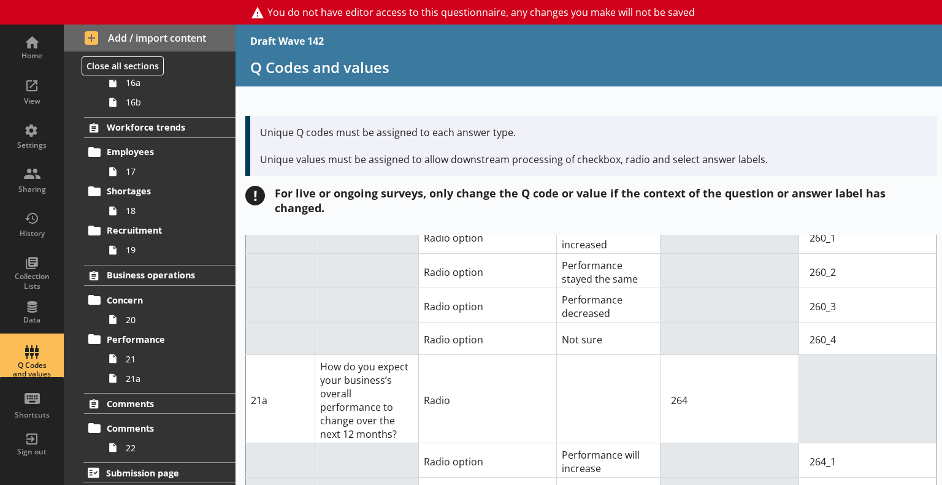
scroll to position [9676, 0]
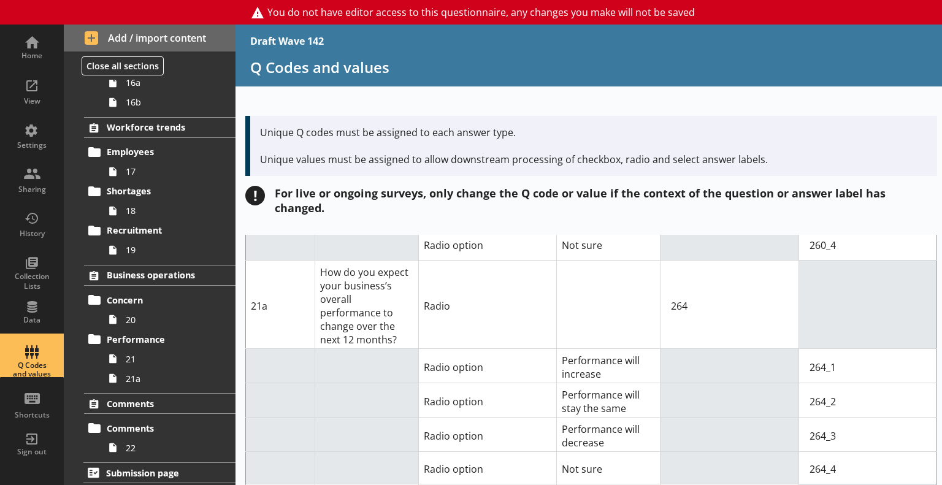
click at [442, 199] on div "For live or ongoing surveys, only change the Q code or value if the context of …" at bounding box center [606, 200] width 662 height 29
